Goal: Information Seeking & Learning: Check status

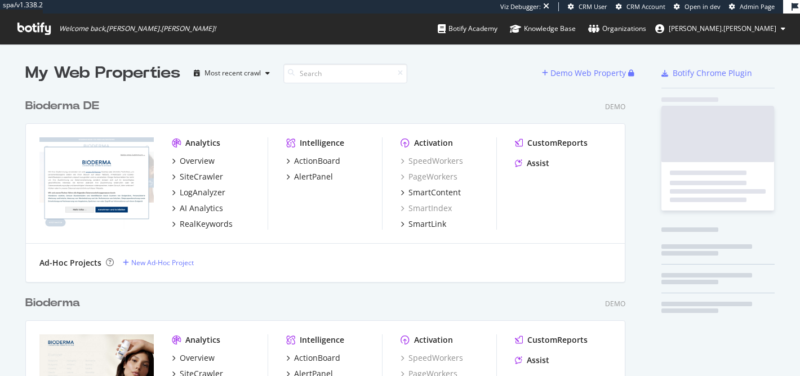
scroll to position [376, 800]
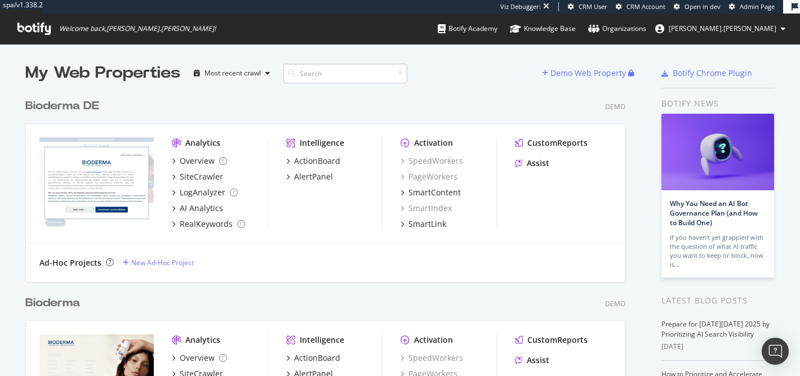
click at [311, 76] on input at bounding box center [345, 74] width 124 height 20
type input "kave"
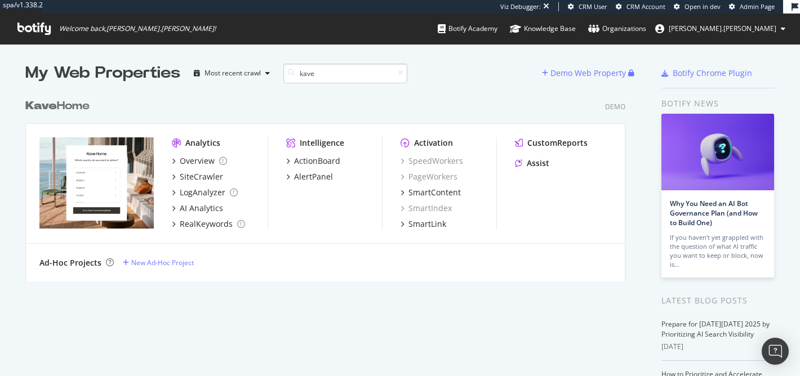
scroll to position [197, 609]
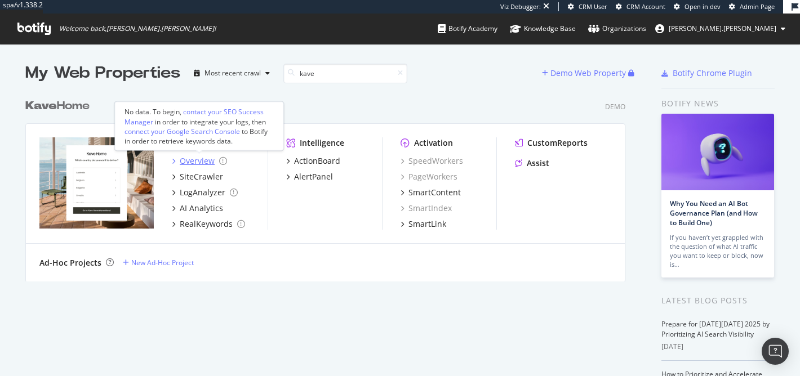
click at [188, 158] on div "Overview" at bounding box center [197, 161] width 35 height 11
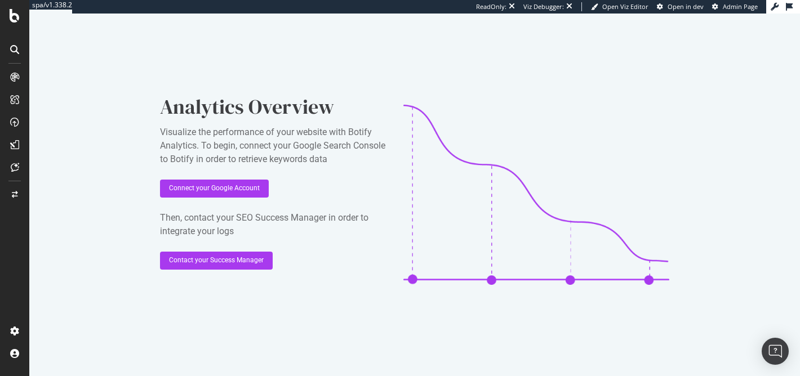
click at [12, 48] on icon at bounding box center [14, 49] width 9 height 9
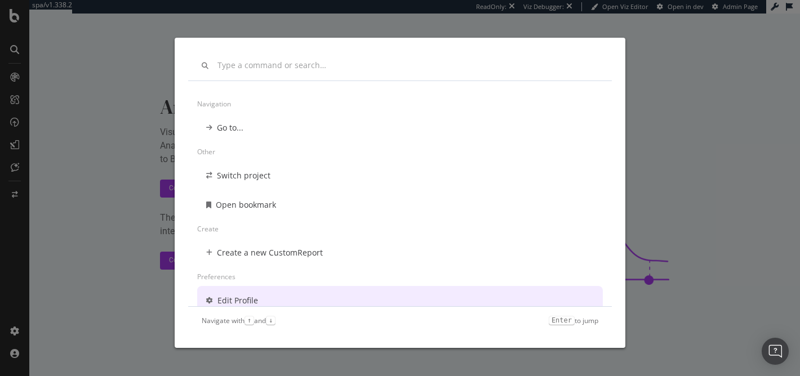
scroll to position [9, 0]
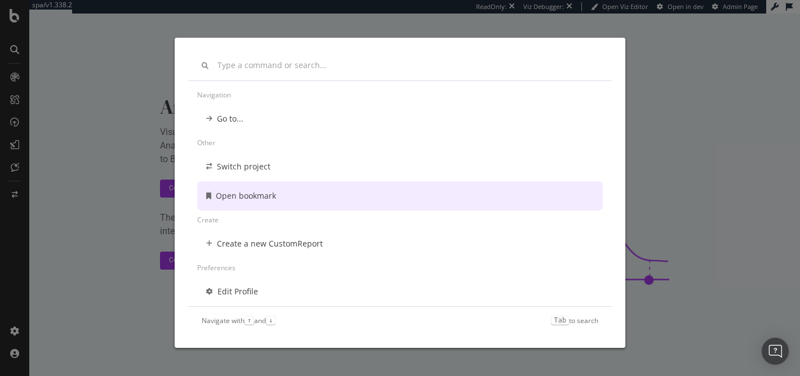
click at [94, 166] on div "Navigation Go to... Other Switch project Open bookmark Create Create a new Cust…" at bounding box center [400, 188] width 800 height 376
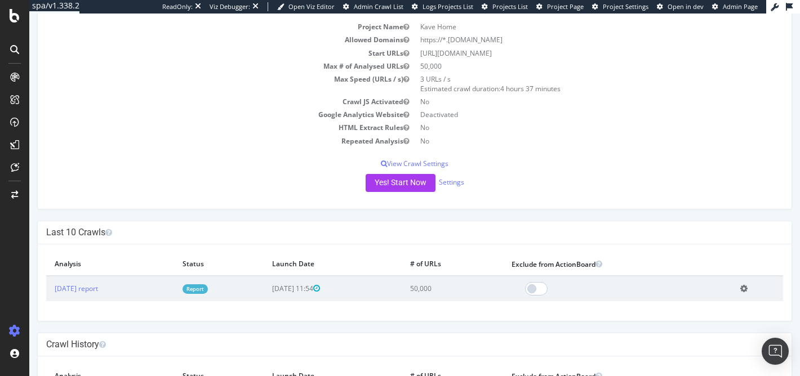
scroll to position [121, 0]
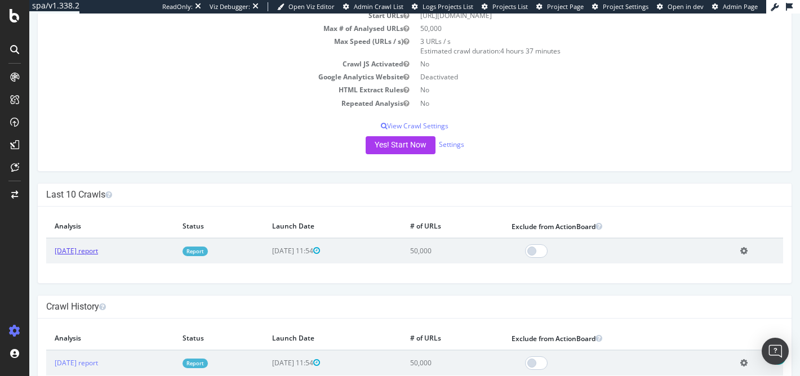
click at [82, 252] on link "2025 Oct. 1st report" at bounding box center [76, 251] width 43 height 10
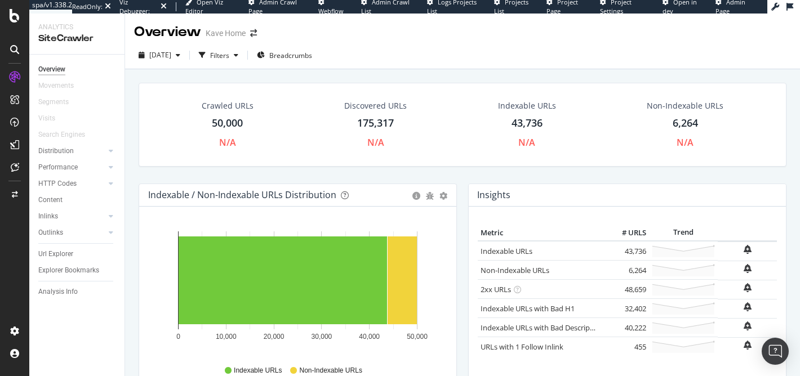
click at [10, 47] on icon at bounding box center [14, 49] width 9 height 9
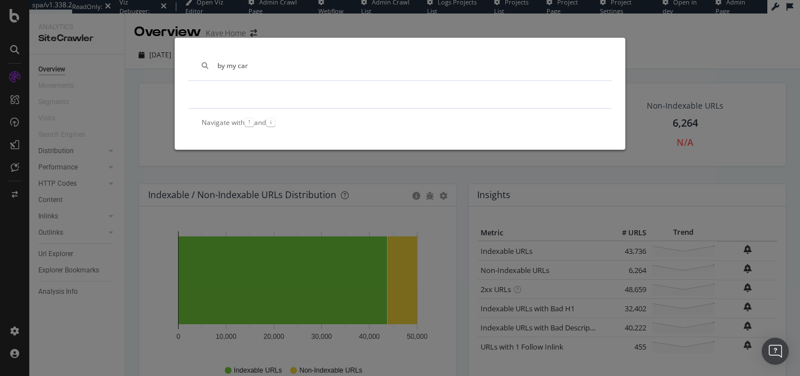
type input "by my car"
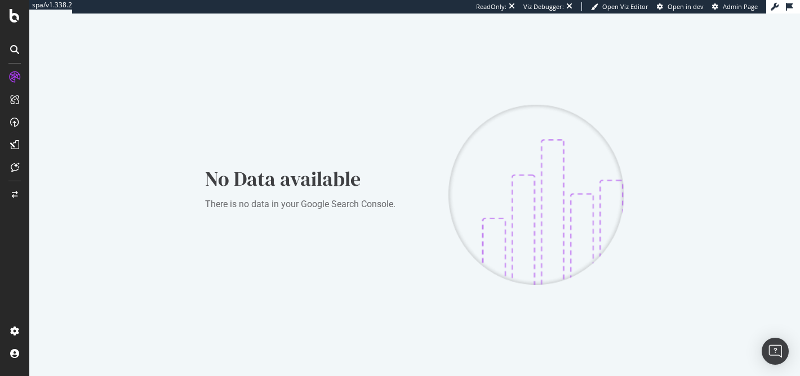
click at [11, 48] on icon at bounding box center [14, 49] width 9 height 9
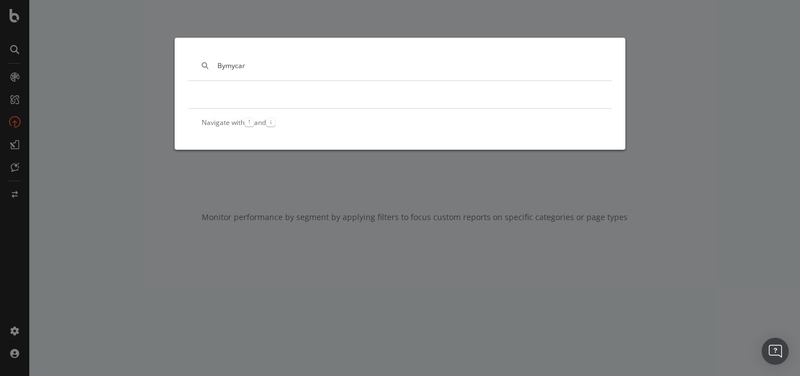
type input "Bymycar"
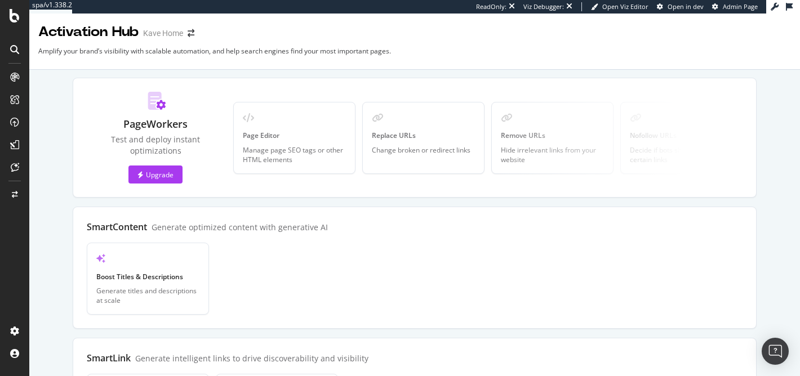
click at [15, 51] on icon at bounding box center [14, 49] width 9 height 9
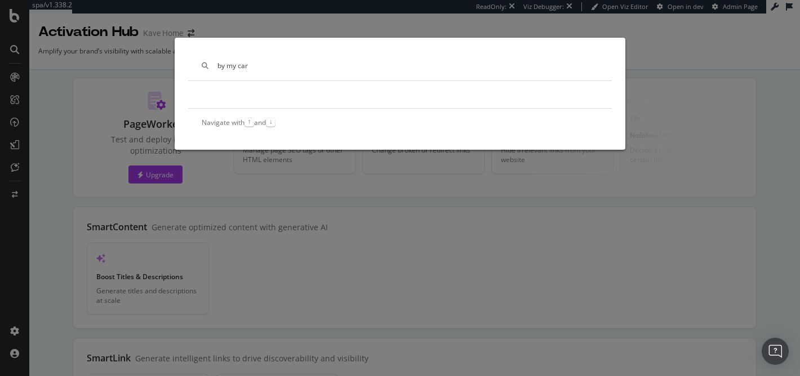
type input "by my car"
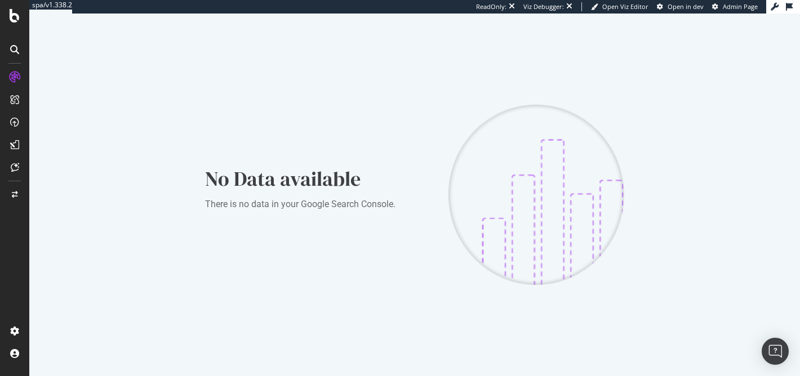
click at [16, 48] on icon at bounding box center [14, 49] width 9 height 9
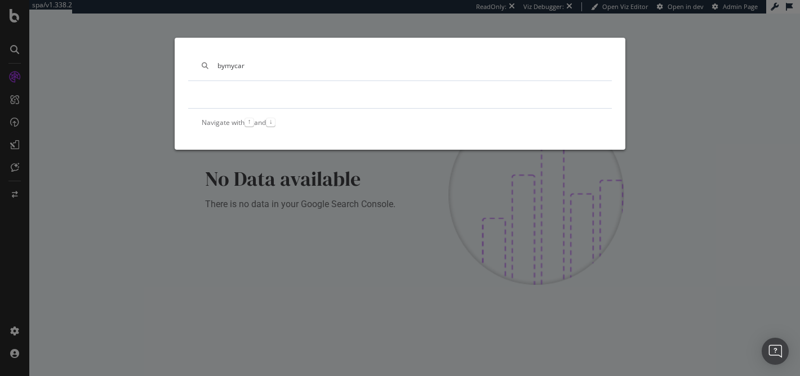
type input "bymycar"
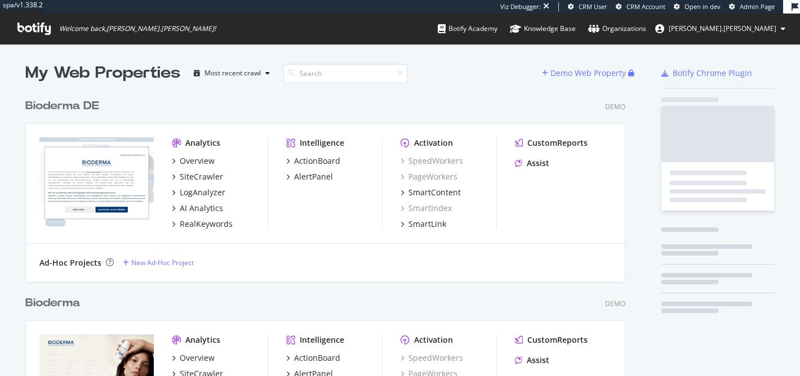
scroll to position [2384, 609]
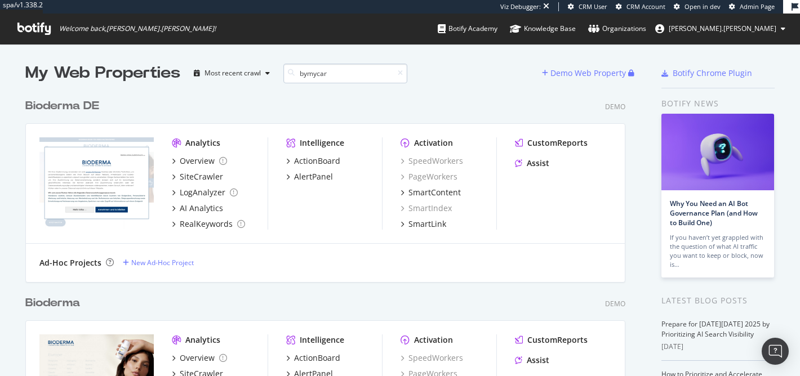
type input "bymycar"
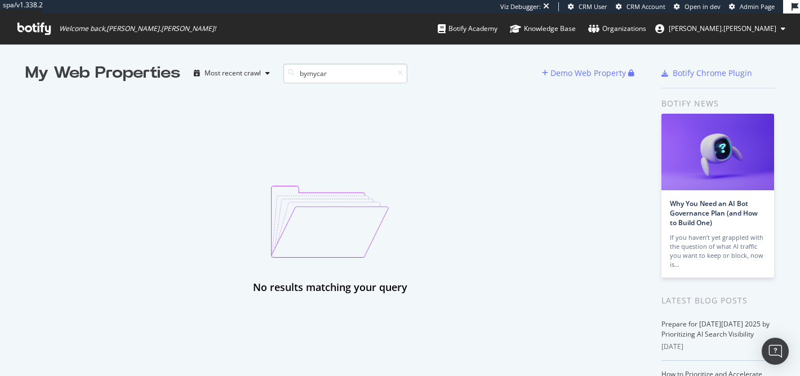
click at [343, 70] on input "bymycar" at bounding box center [345, 74] width 124 height 20
click at [30, 29] on icon at bounding box center [33, 29] width 33 height 12
click at [756, 7] on span "Admin Page" at bounding box center [757, 6] width 35 height 8
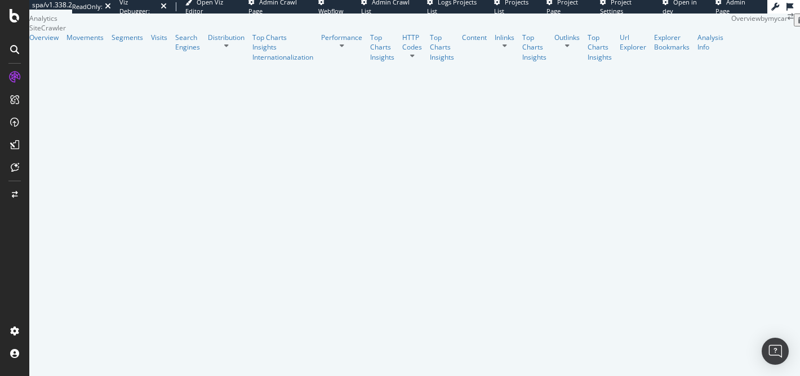
click at [14, 51] on icon at bounding box center [14, 49] width 9 height 9
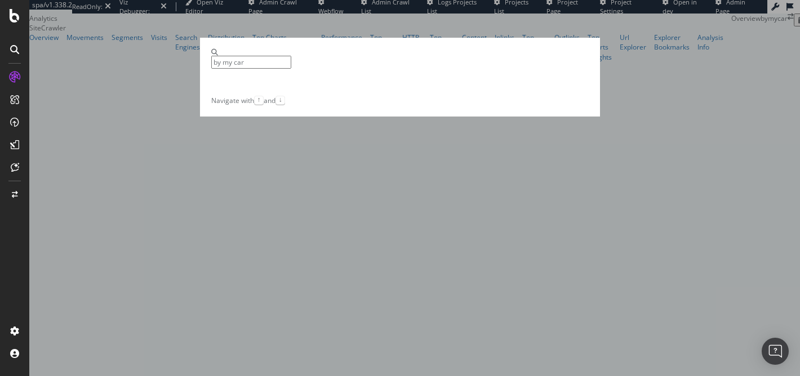
type input "by my car"
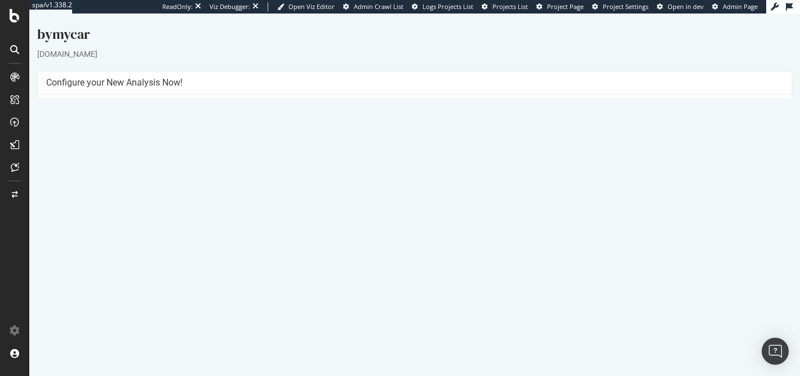
click at [738, 12] on div "ReadOnly: Viz Debugger: Open Viz Editor Admin Crawl List Logs Projects List Pro…" at bounding box center [464, 7] width 604 height 14
click at [740, 8] on span "Admin Page" at bounding box center [740, 6] width 35 height 8
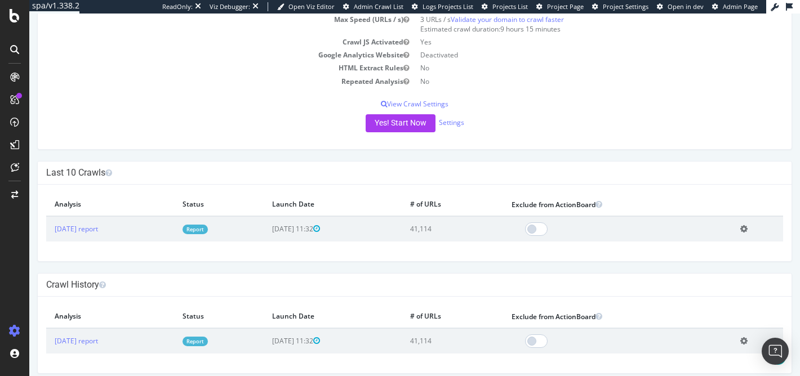
scroll to position [152, 0]
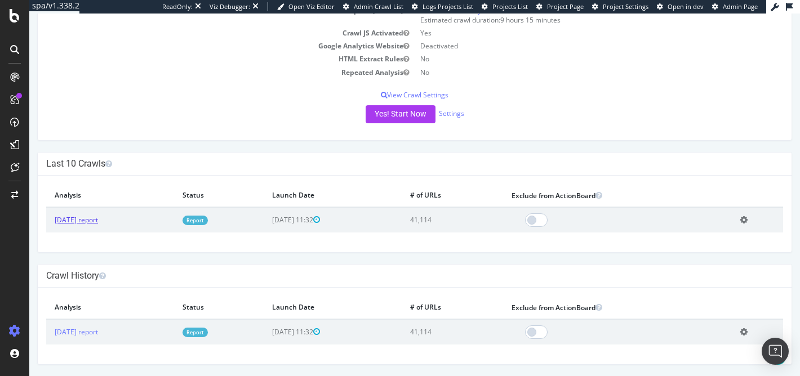
click at [94, 219] on link "[DATE] report" at bounding box center [76, 220] width 43 height 10
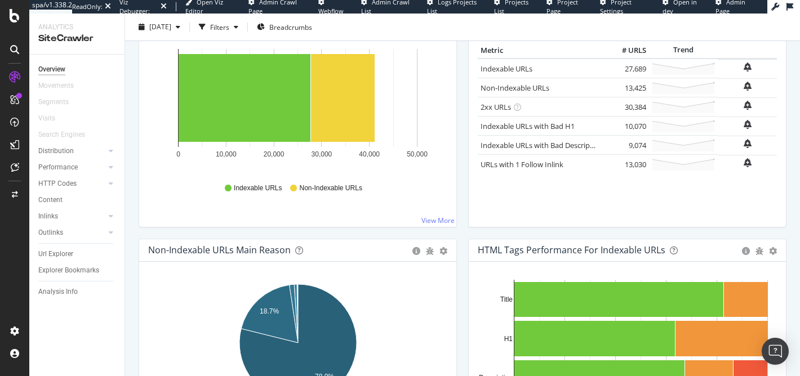
scroll to position [182, 0]
